Goal: Task Accomplishment & Management: Use online tool/utility

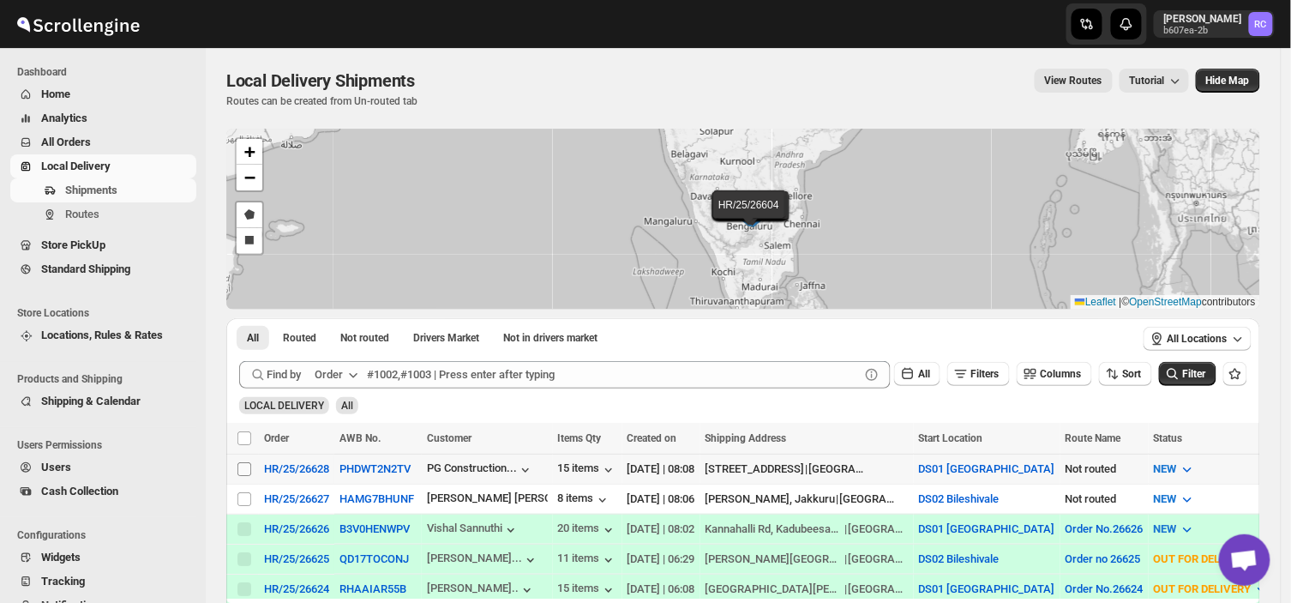
click at [245, 466] on input "Select shipment" at bounding box center [244, 469] width 14 height 14
checkbox input "true"
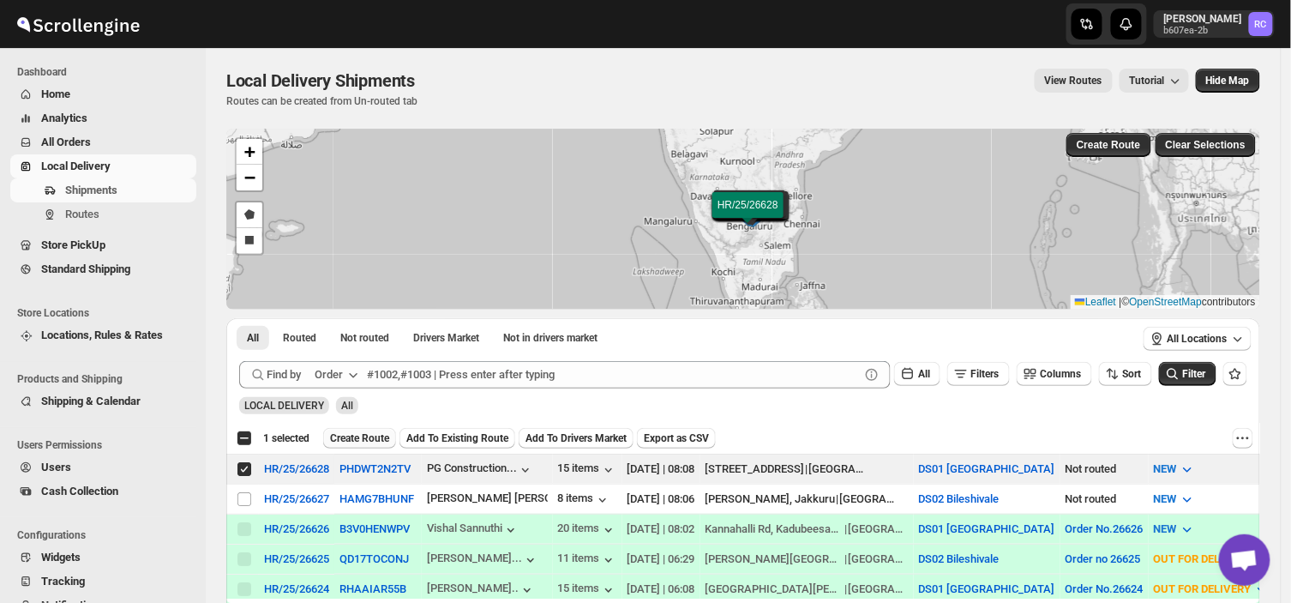
click at [364, 435] on span "Create Route" at bounding box center [359, 438] width 59 height 14
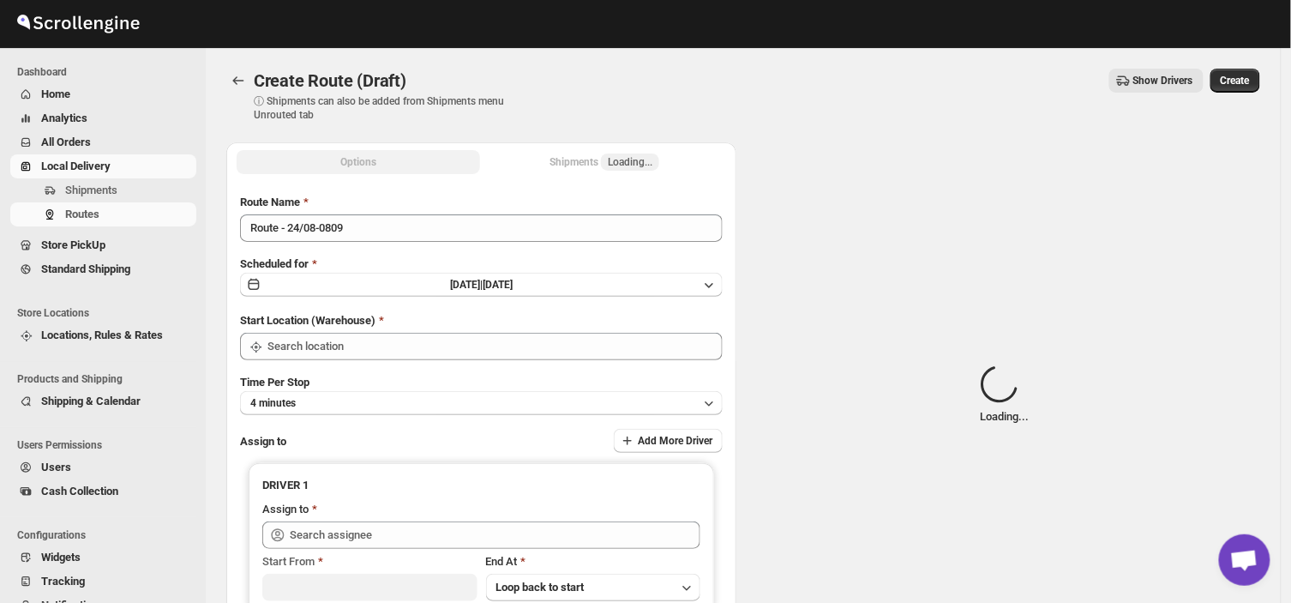
type input "DS01 [GEOGRAPHIC_DATA]"
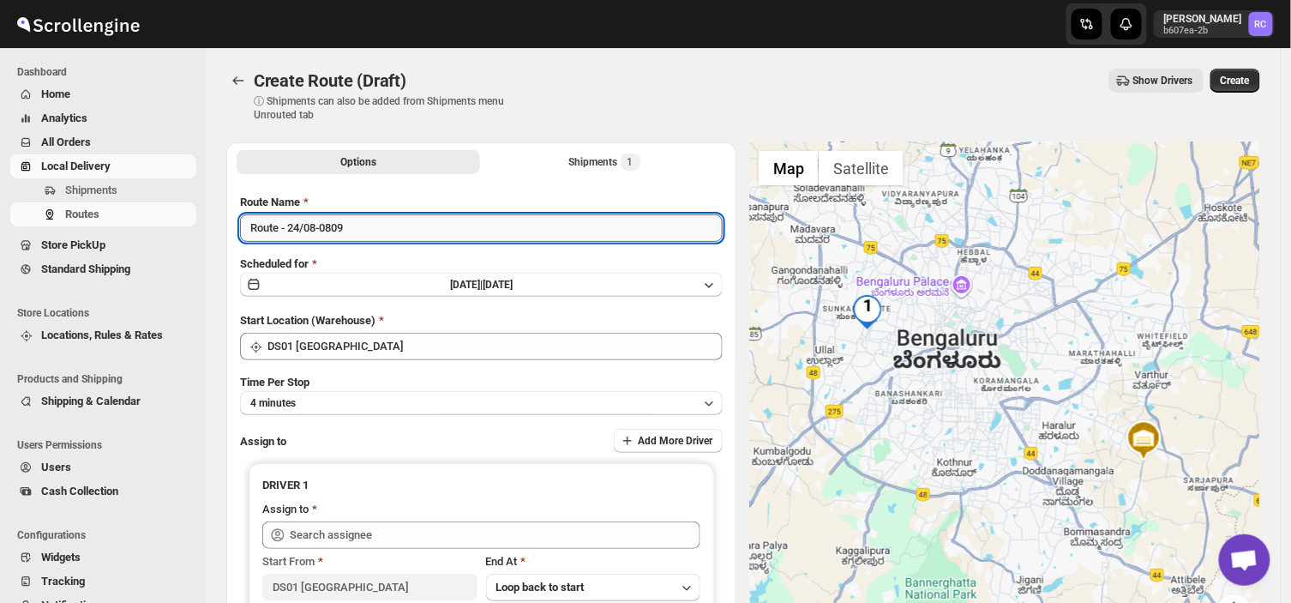
click at [357, 230] on input "Route - 24/08-0809" at bounding box center [481, 227] width 483 height 27
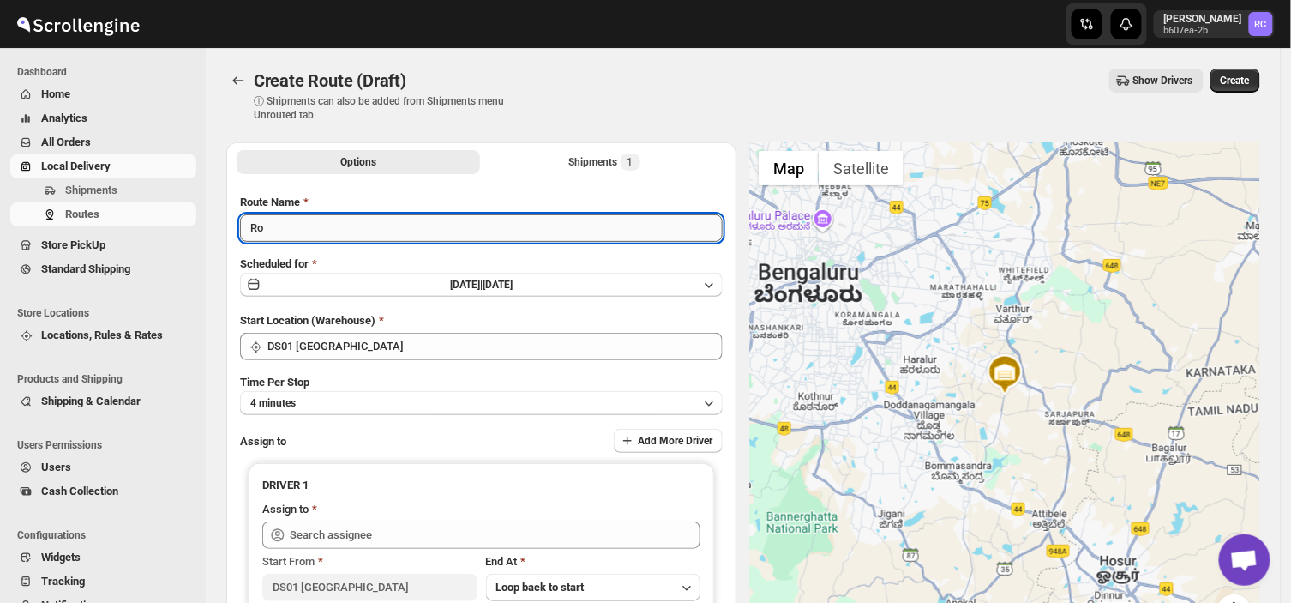
type input "R"
type input "Order no 26628"
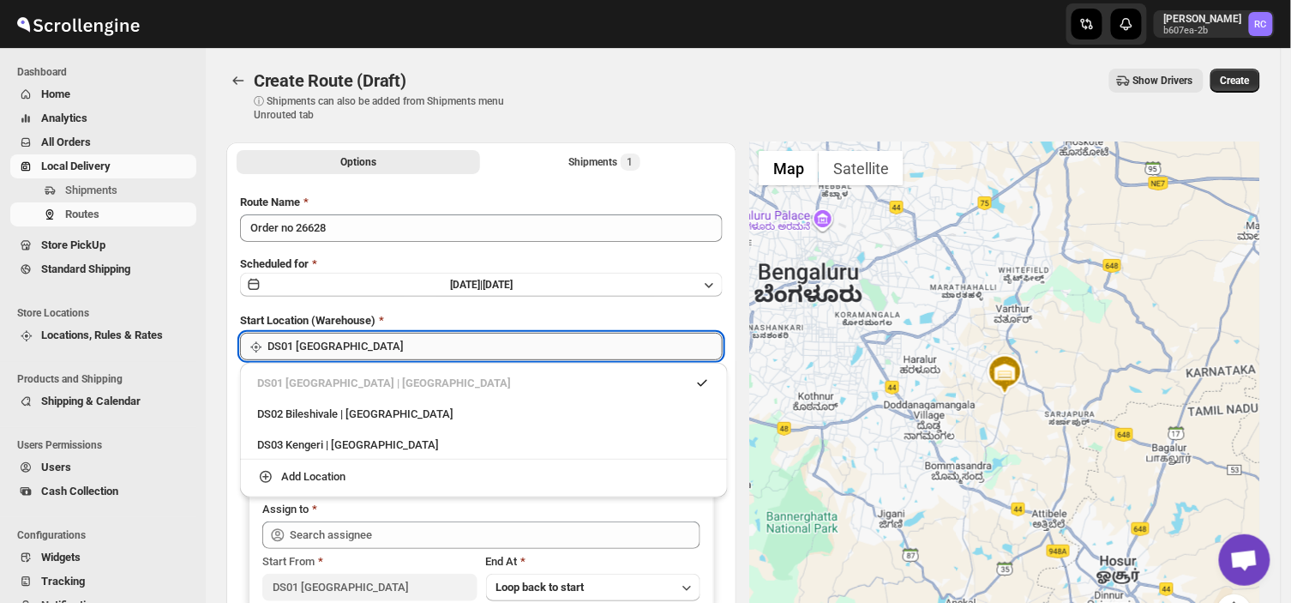
click at [377, 345] on input "DS01 [GEOGRAPHIC_DATA]" at bounding box center [494, 346] width 455 height 27
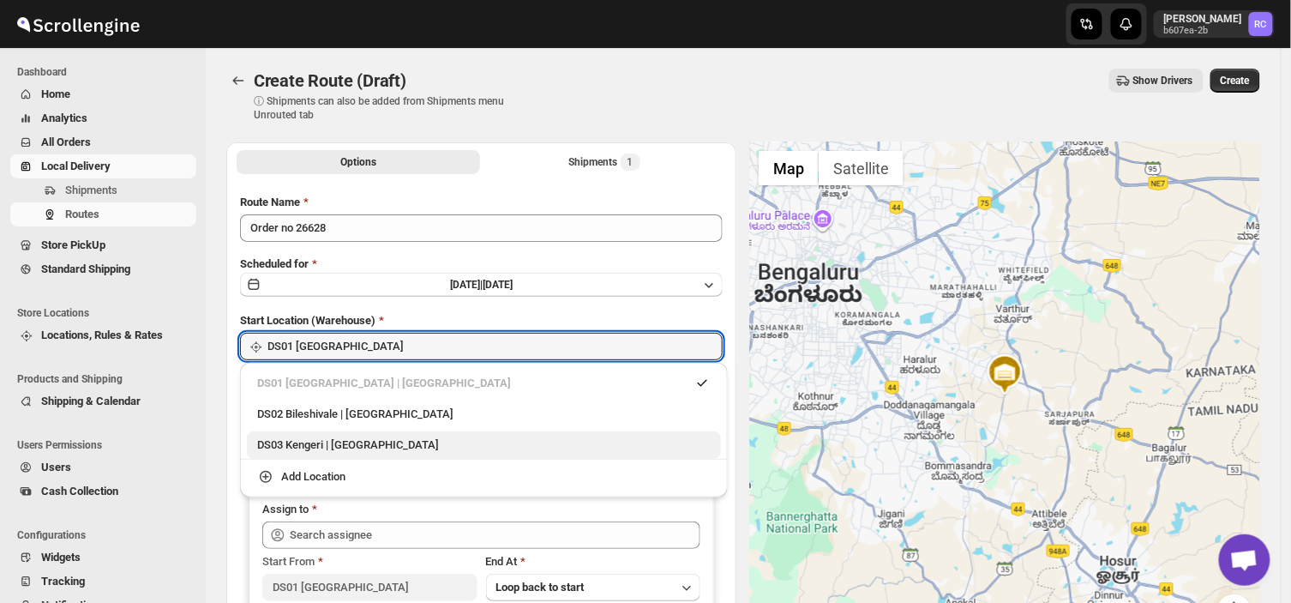
click at [326, 446] on div "DS03 Kengeri | [GEOGRAPHIC_DATA]" at bounding box center [483, 444] width 453 height 17
type input "DS03 Kengeri"
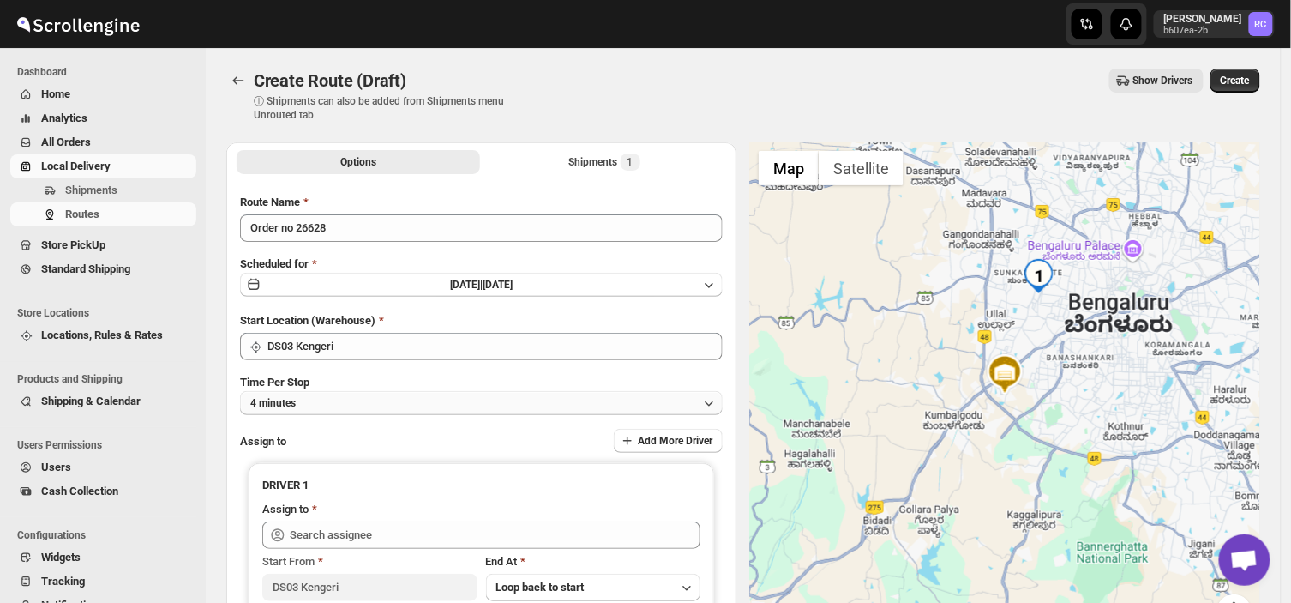
click at [321, 399] on button "4 minutes" at bounding box center [481, 403] width 483 height 24
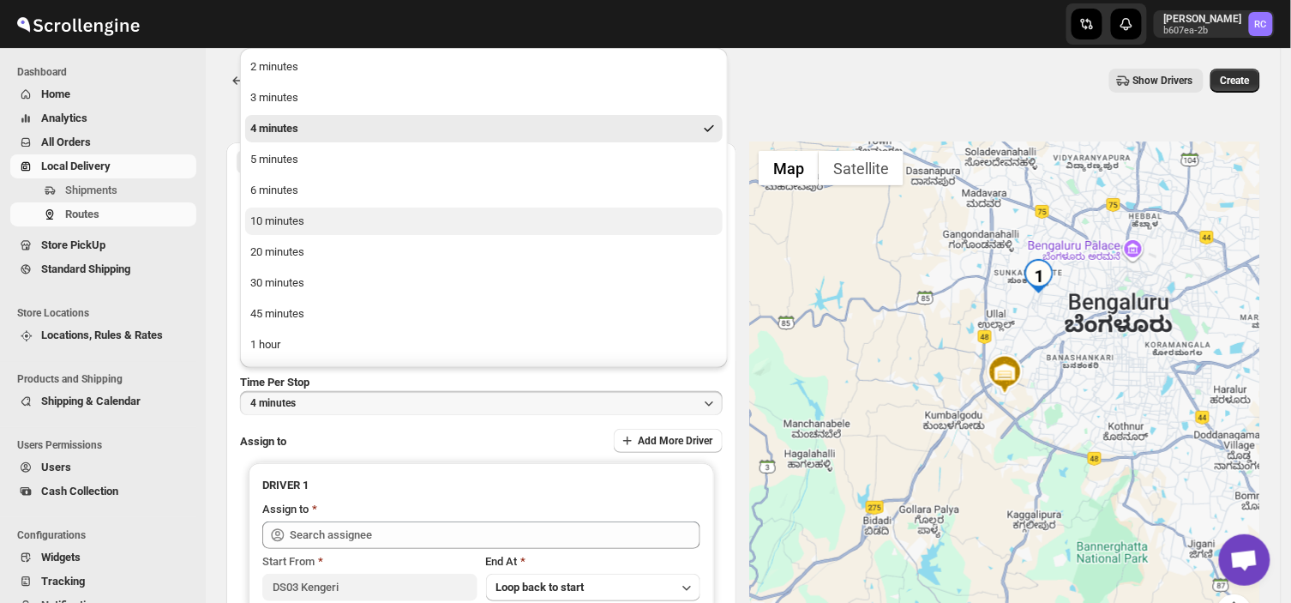
click at [286, 214] on div "10 minutes" at bounding box center [277, 221] width 54 height 17
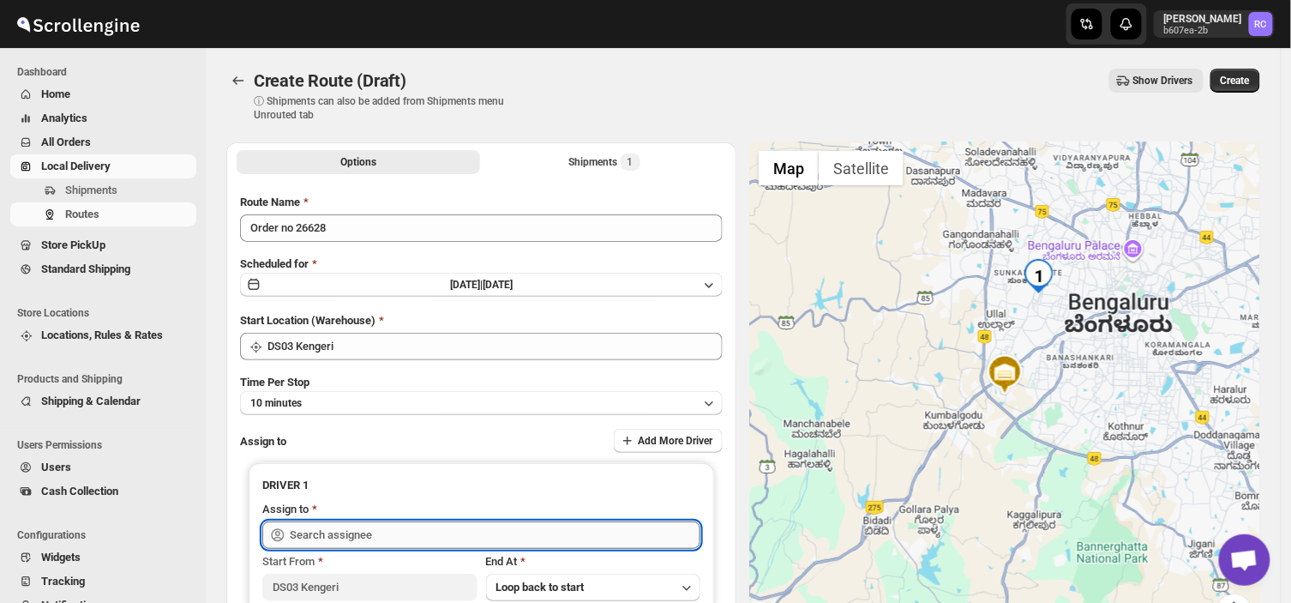
click at [363, 528] on input "text" at bounding box center [495, 534] width 411 height 27
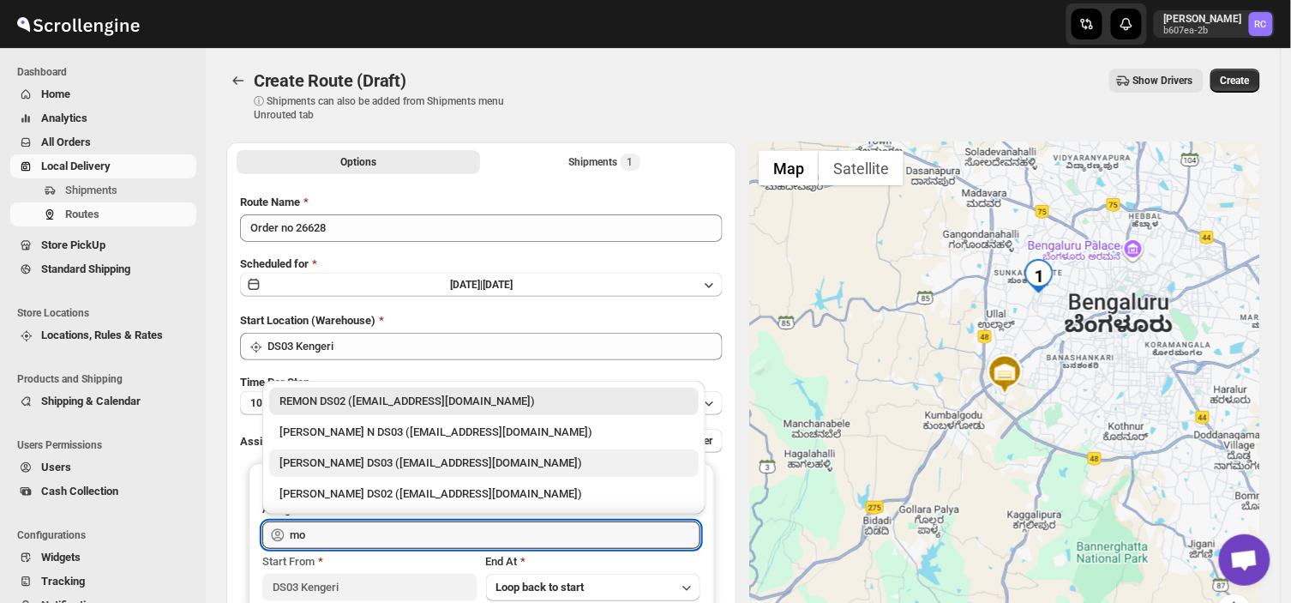
click at [340, 456] on div "[PERSON_NAME] DS03 ([EMAIL_ADDRESS][DOMAIN_NAME])" at bounding box center [483, 462] width 409 height 17
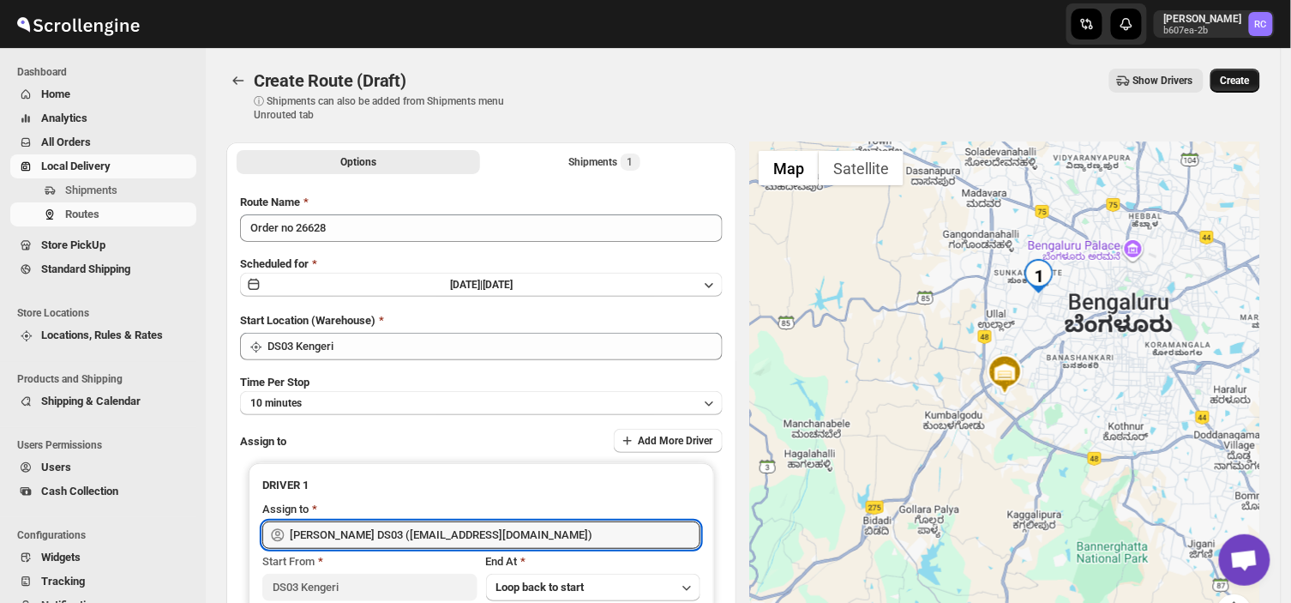
type input "[PERSON_NAME] DS03 ([EMAIL_ADDRESS][DOMAIN_NAME])"
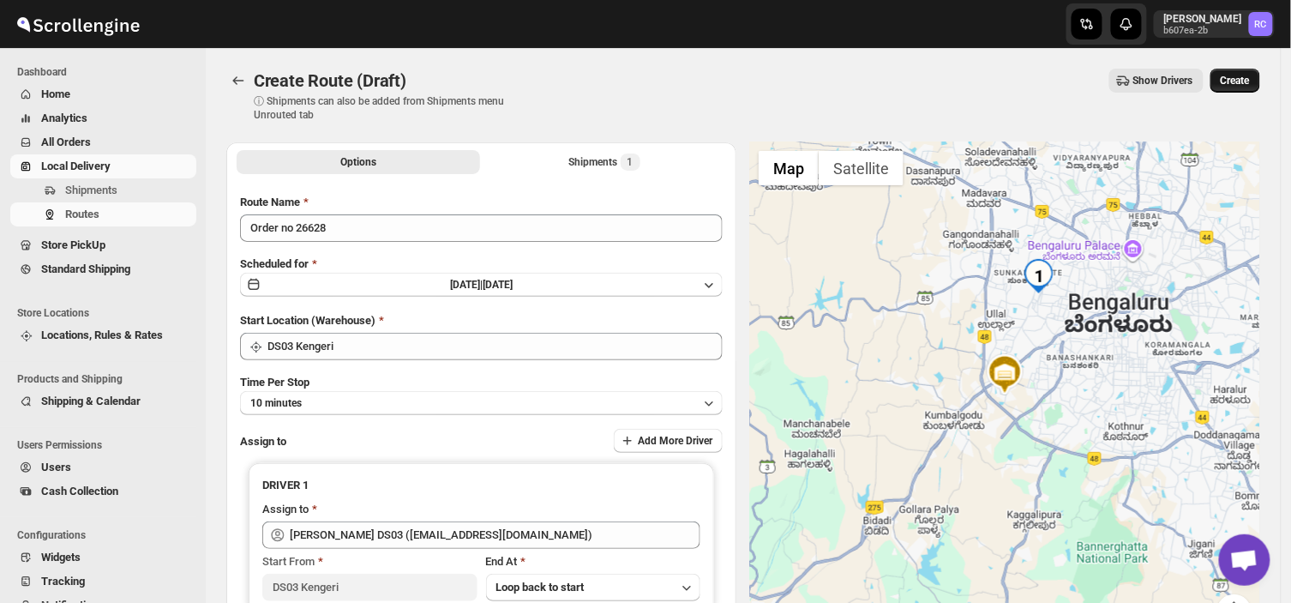
click at [1246, 75] on span "Create" at bounding box center [1235, 81] width 29 height 14
